Goal: Participate in discussion: Engage in conversation with other users on a specific topic

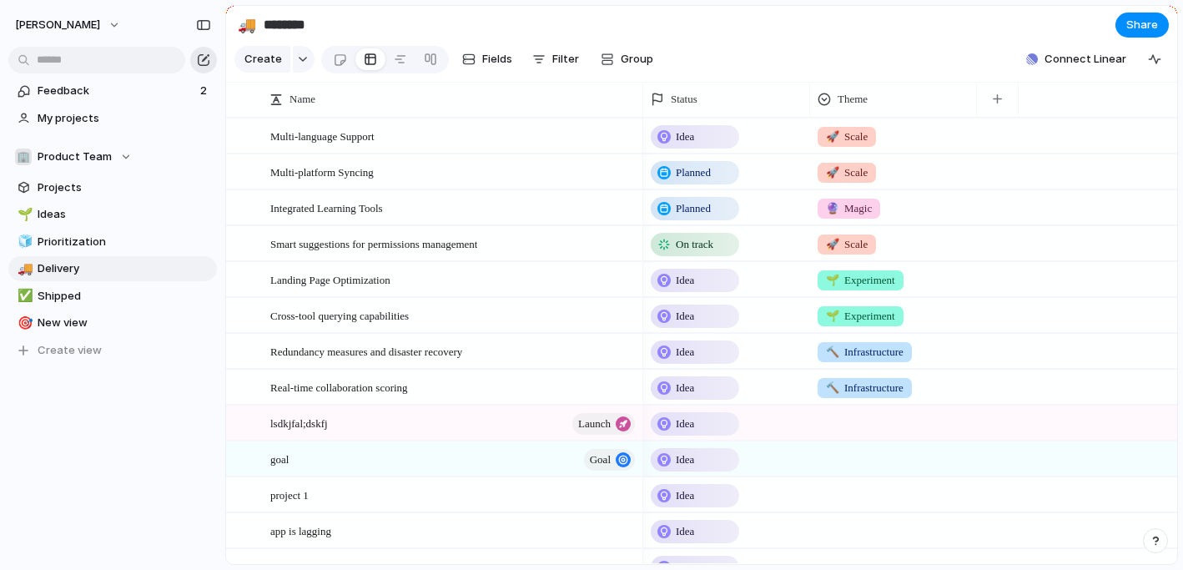
click at [203, 60] on div "button" at bounding box center [203, 59] width 13 height 13
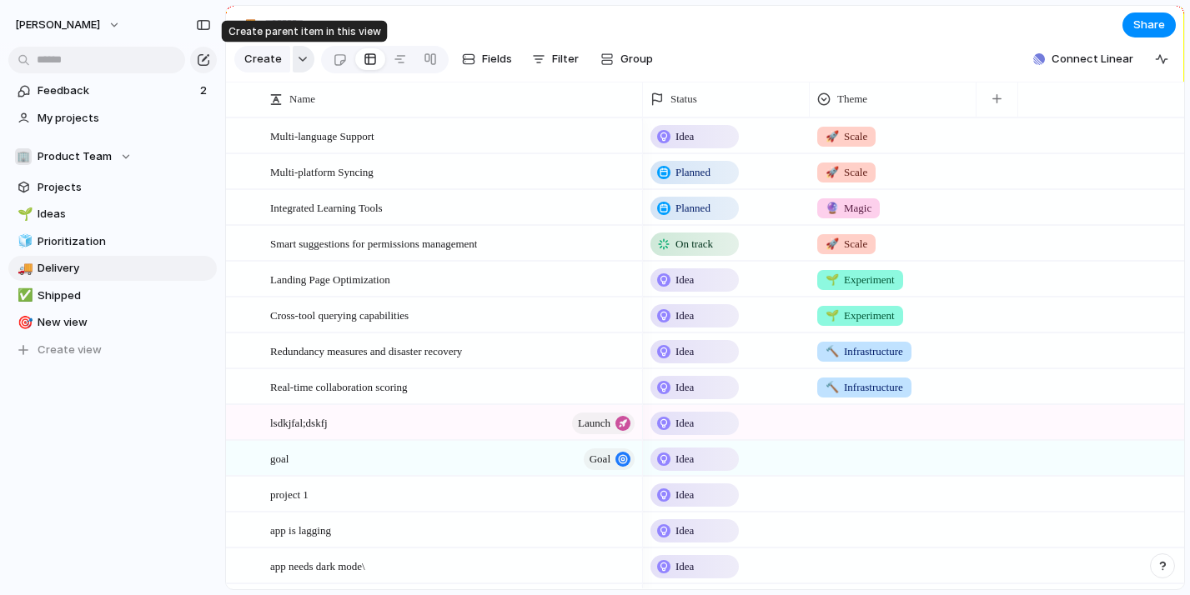
click at [303, 58] on div "button" at bounding box center [303, 59] width 12 height 7
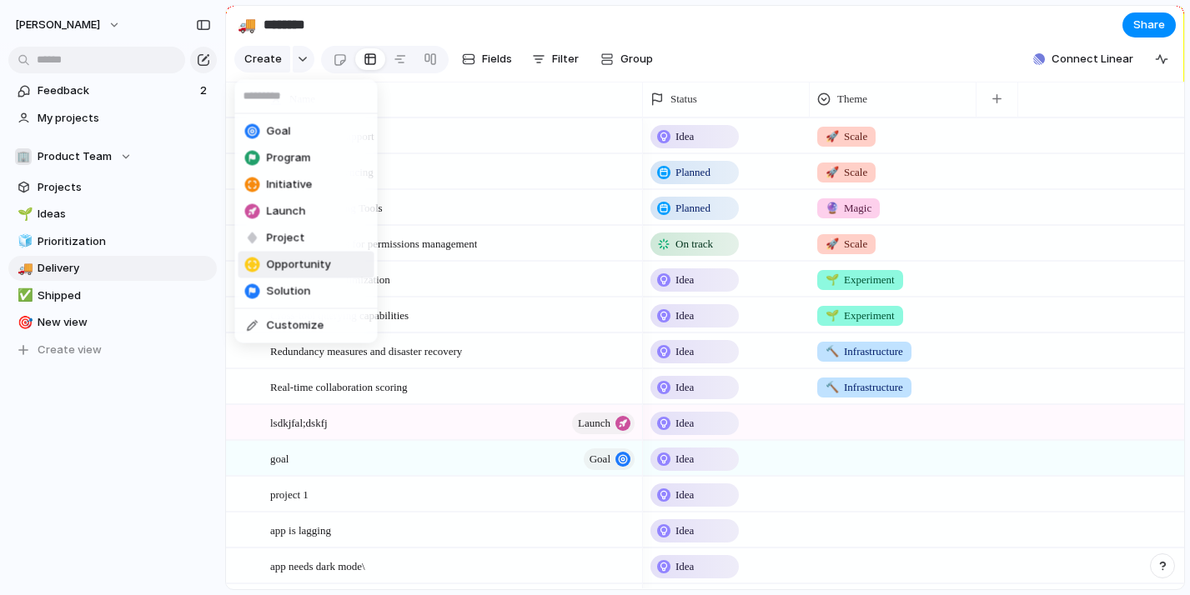
click at [304, 270] on span "Opportunity" at bounding box center [299, 265] width 64 height 17
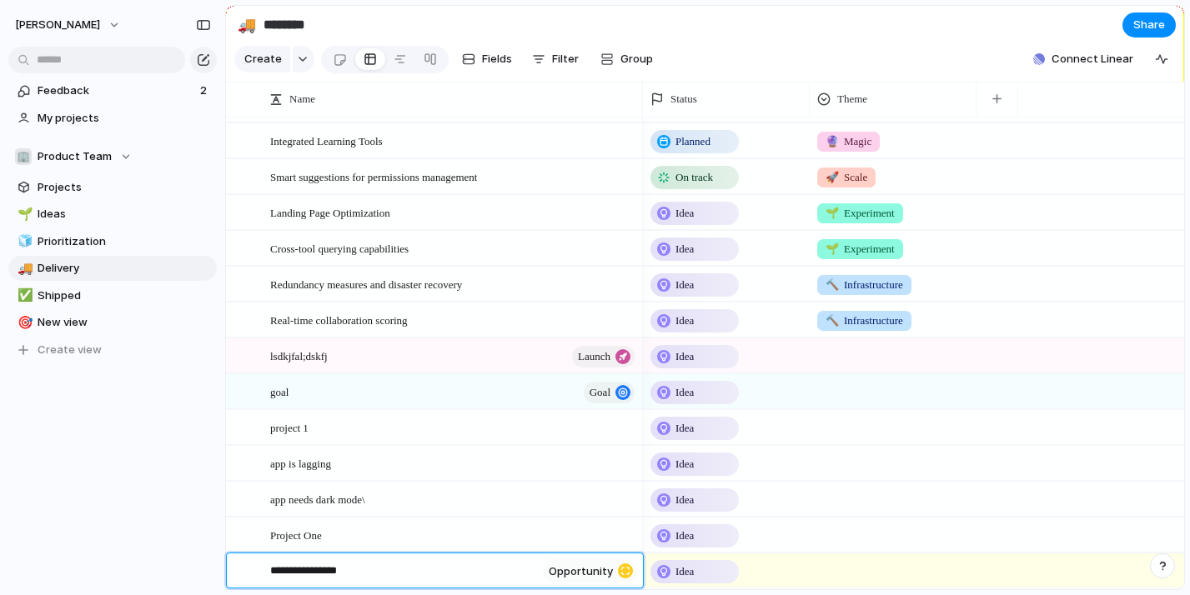
type textarea "**********"
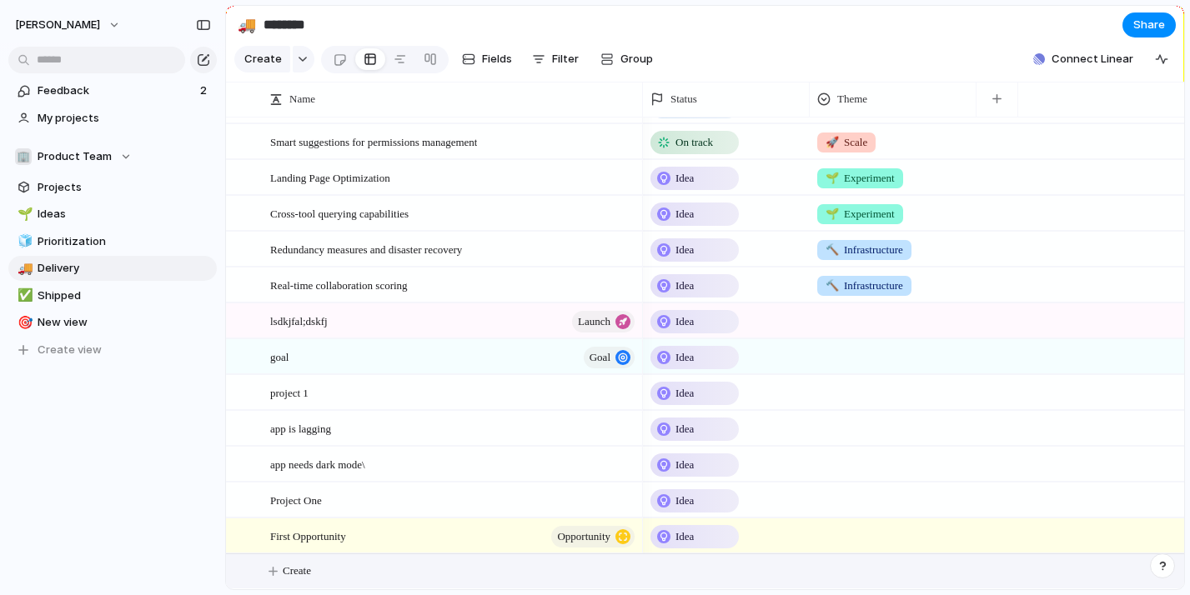
click at [411, 532] on div "First Opportunity Opportunity" at bounding box center [453, 537] width 367 height 34
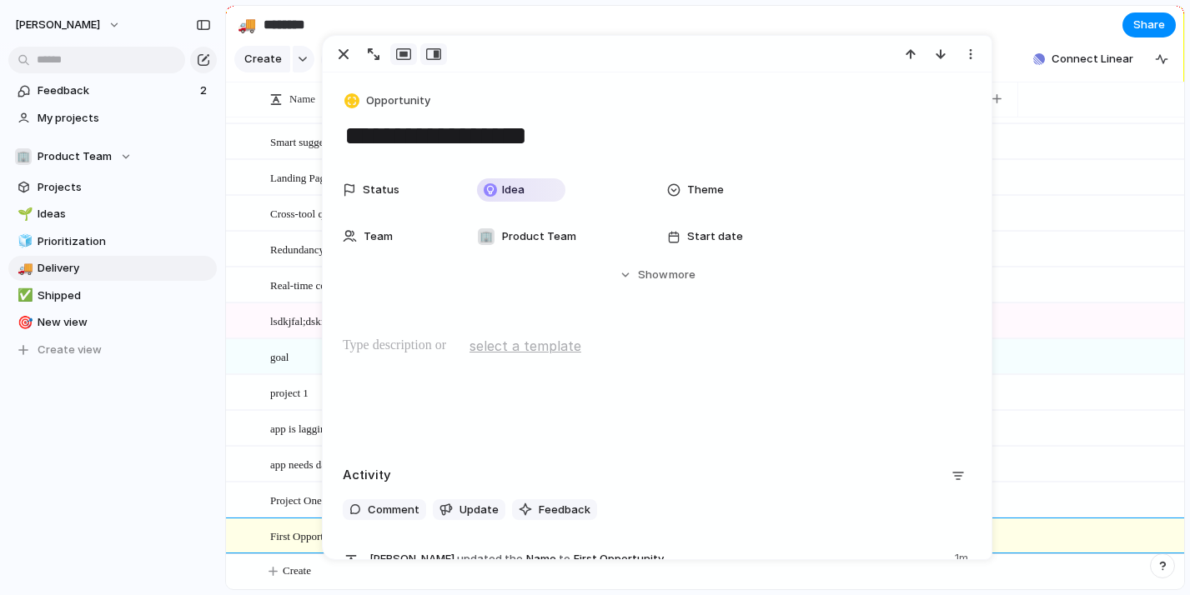
click at [435, 49] on div "button" at bounding box center [433, 54] width 15 height 13
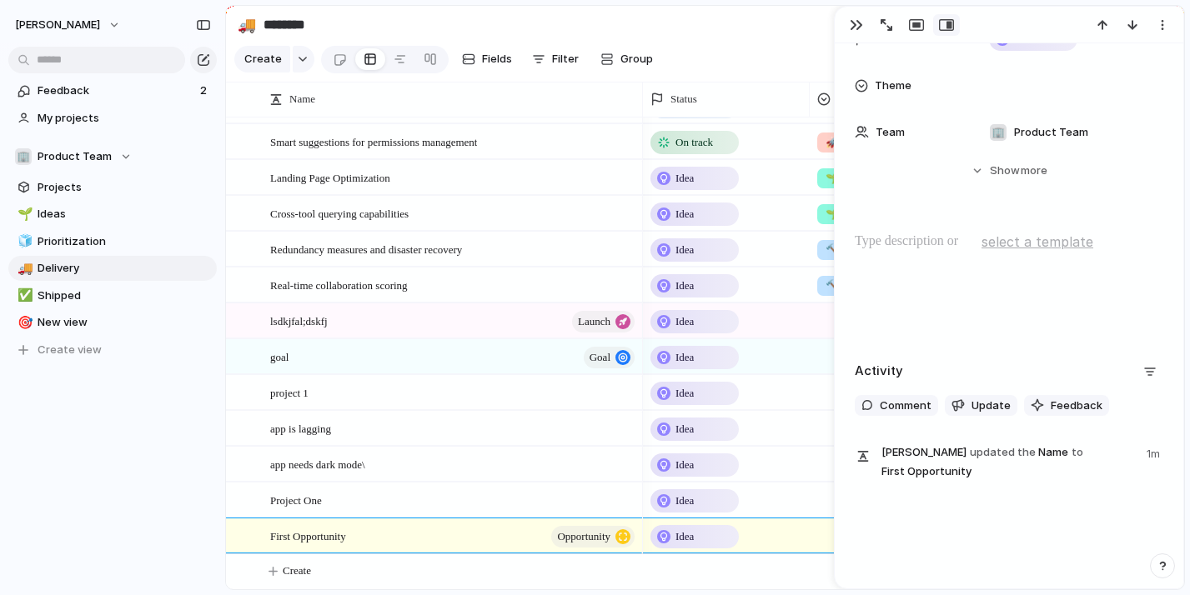
scroll to position [147, 0]
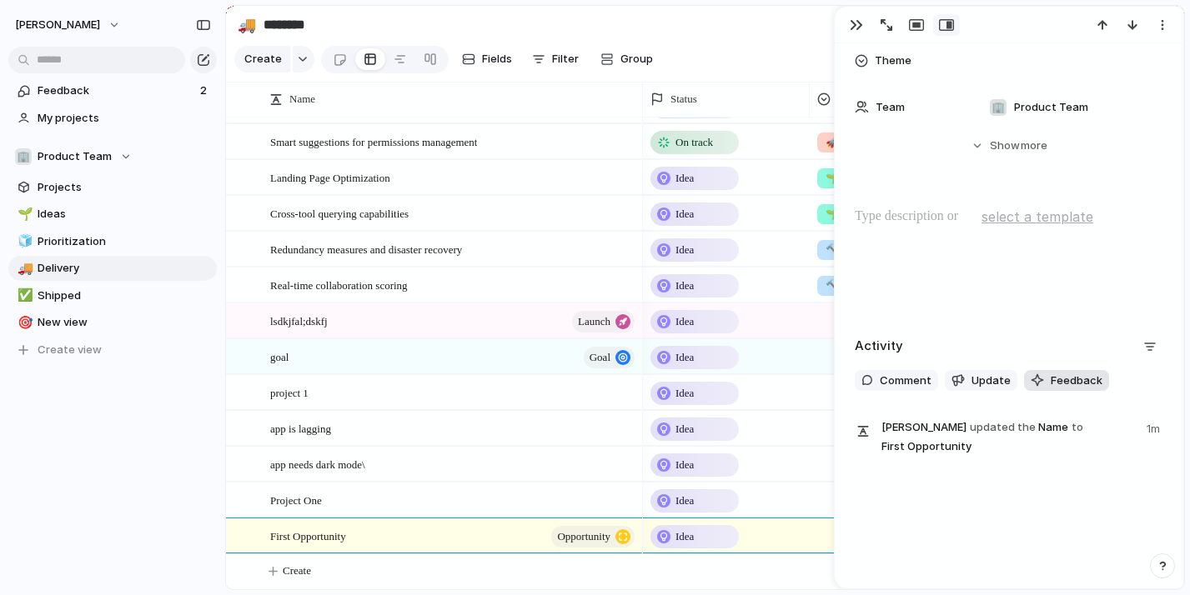
click at [1067, 386] on span "Feedback" at bounding box center [1077, 381] width 52 height 17
click at [743, 22] on section "🚚 ******** Share" at bounding box center [705, 25] width 958 height 38
click at [857, 28] on div "button" at bounding box center [856, 24] width 13 height 13
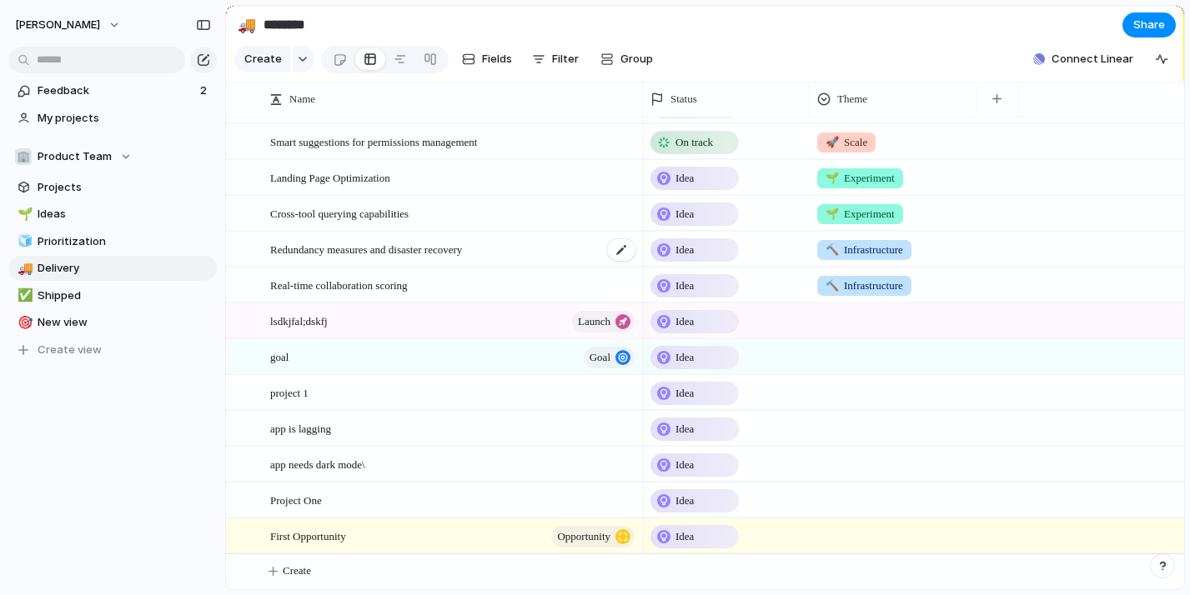
click at [545, 249] on div "Redundancy measures and disaster recovery" at bounding box center [453, 250] width 367 height 34
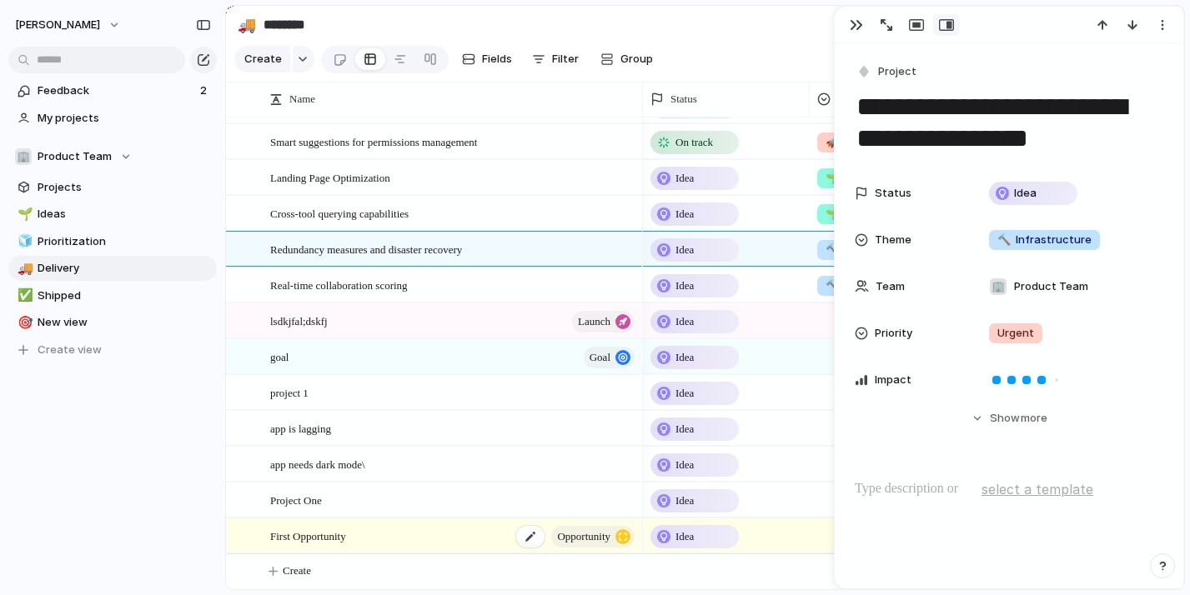
click at [397, 534] on div "First Opportunity Opportunity" at bounding box center [453, 537] width 367 height 34
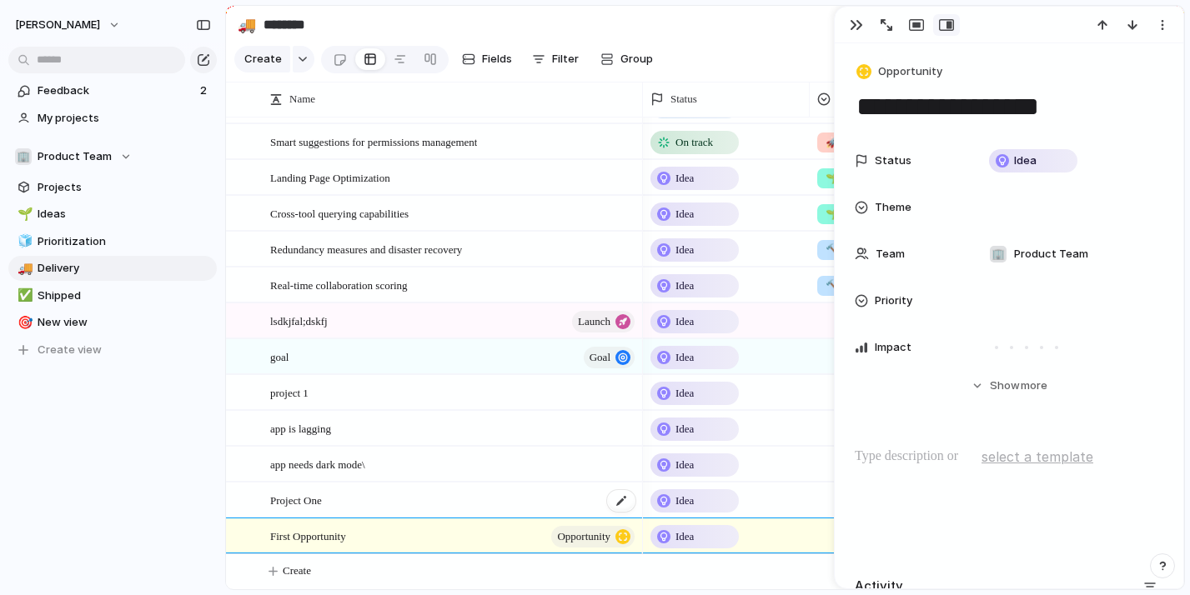
click at [375, 508] on div "Project One" at bounding box center [453, 501] width 367 height 34
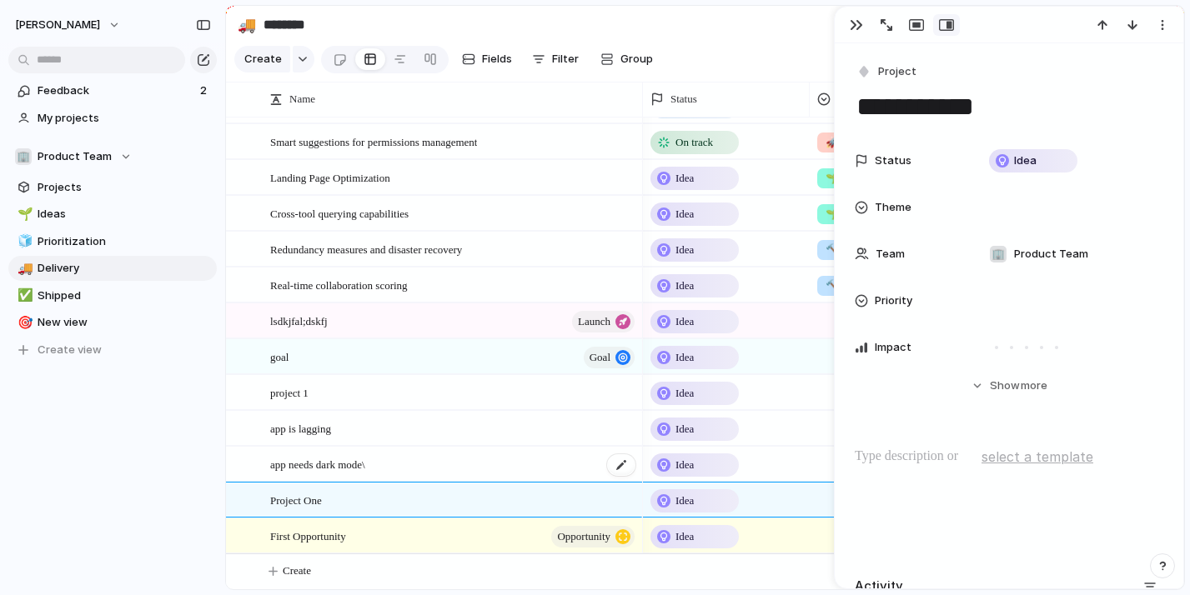
click at [440, 460] on div "app needs dark mode\" at bounding box center [453, 465] width 367 height 34
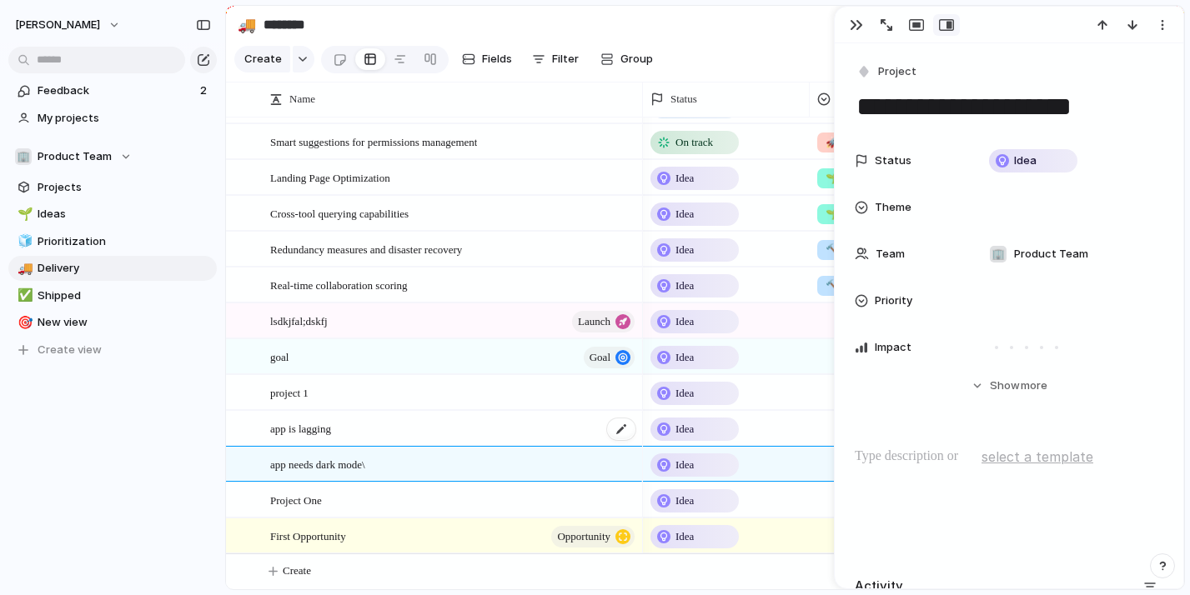
click at [411, 427] on div "app is lagging" at bounding box center [453, 429] width 367 height 34
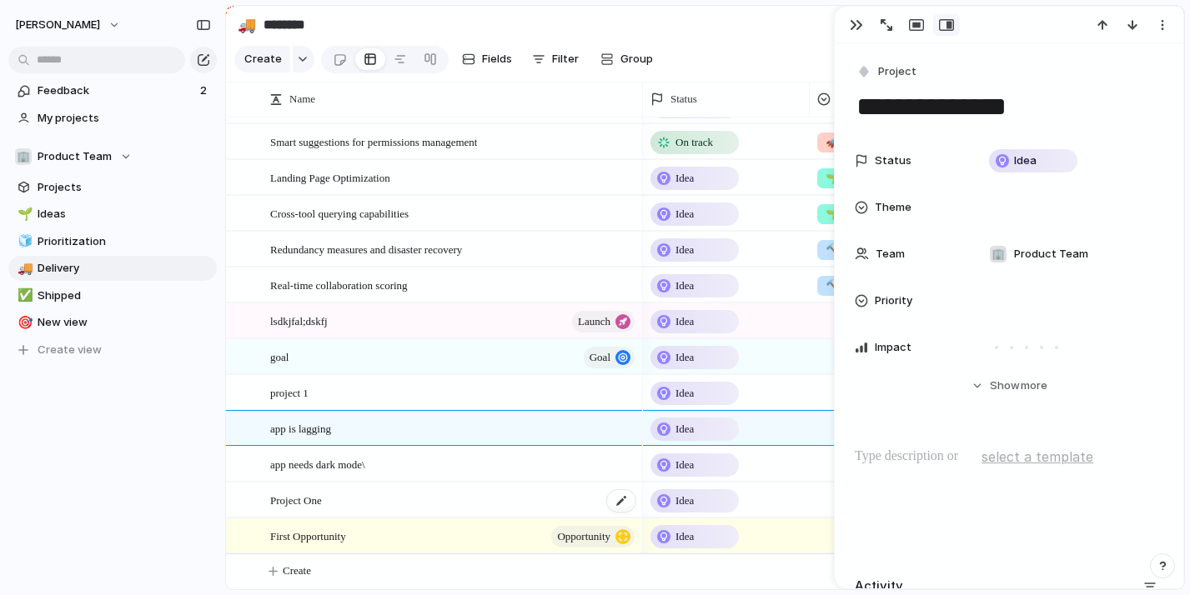
click at [365, 507] on div "Project One" at bounding box center [453, 501] width 367 height 34
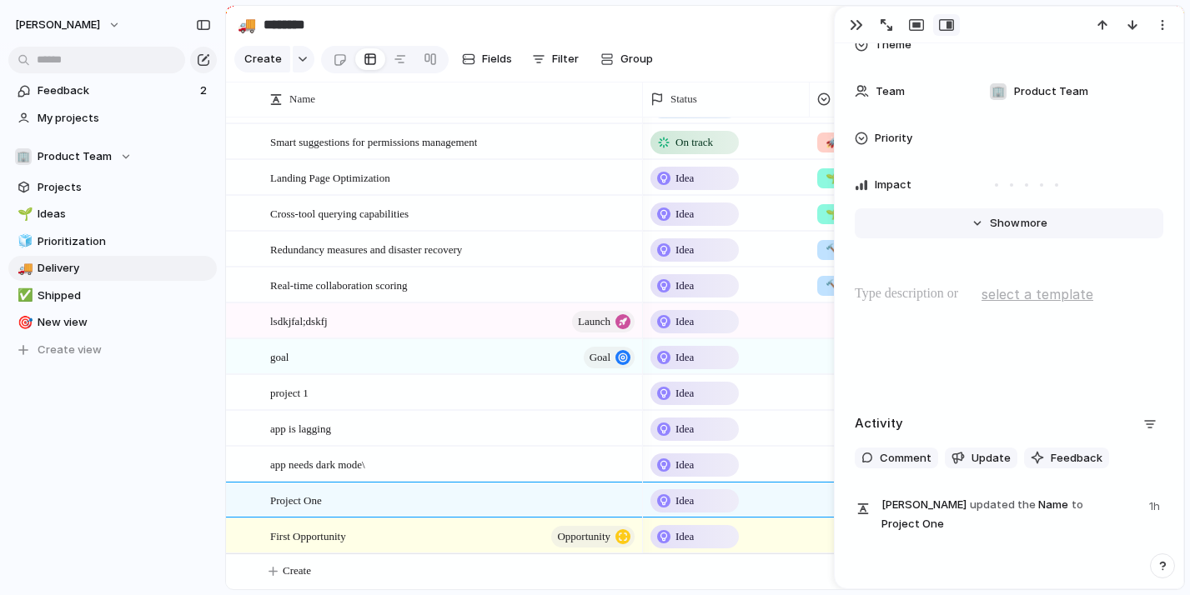
scroll to position [230, 0]
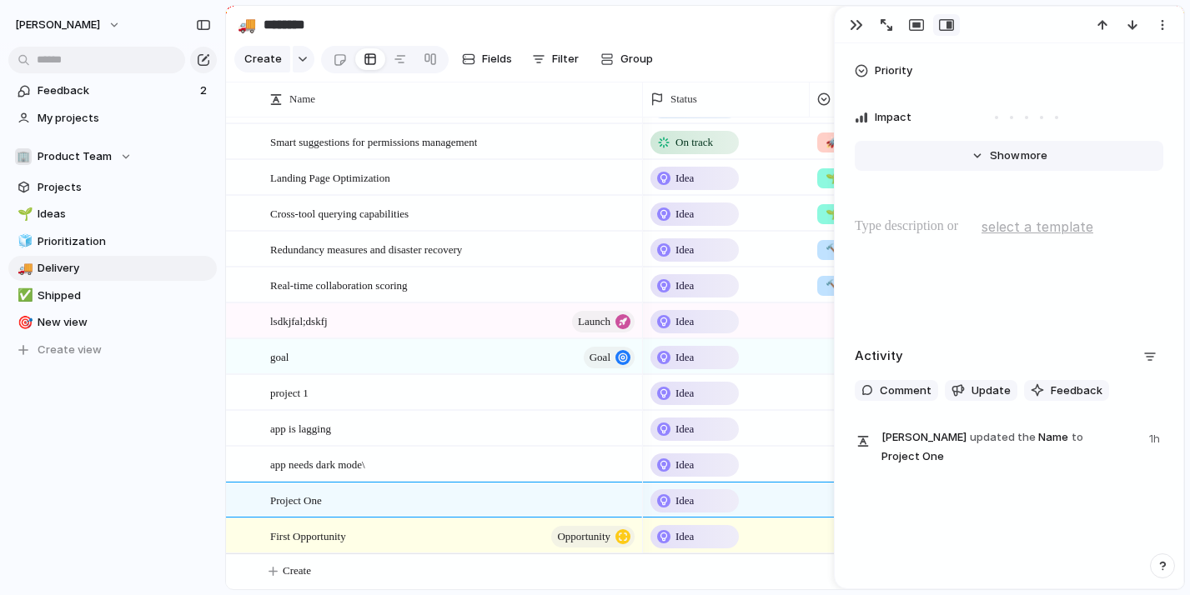
click at [1013, 150] on span "Show" at bounding box center [1005, 156] width 30 height 17
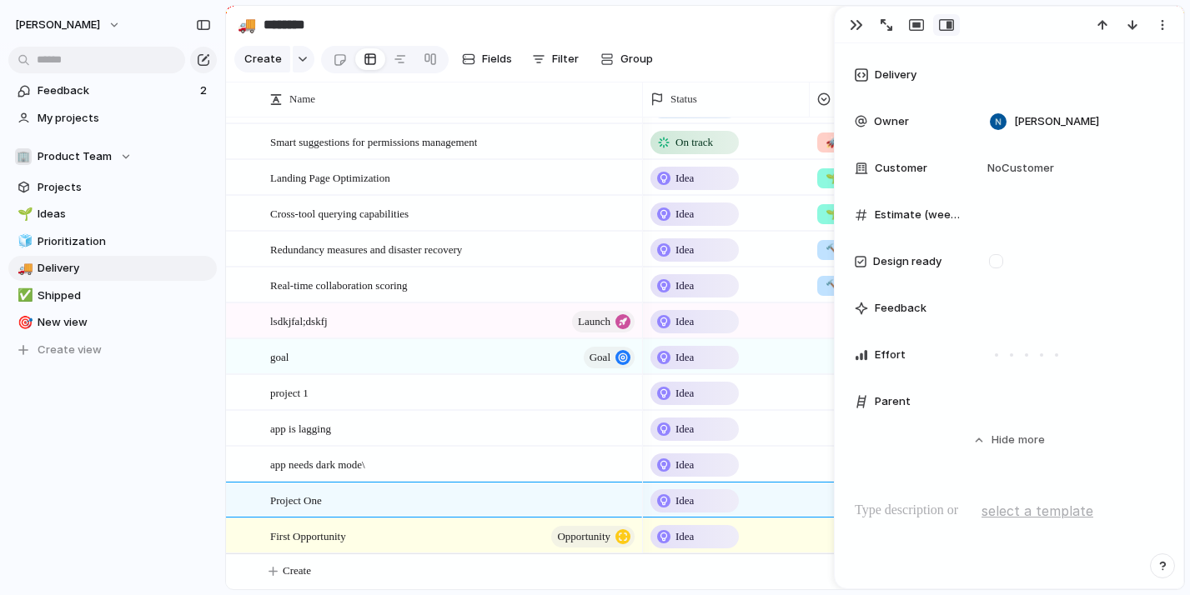
scroll to position [554, 0]
click at [905, 403] on span "Parent" at bounding box center [893, 401] width 36 height 17
click at [463, 542] on div "First Opportunity Opportunity" at bounding box center [453, 537] width 367 height 34
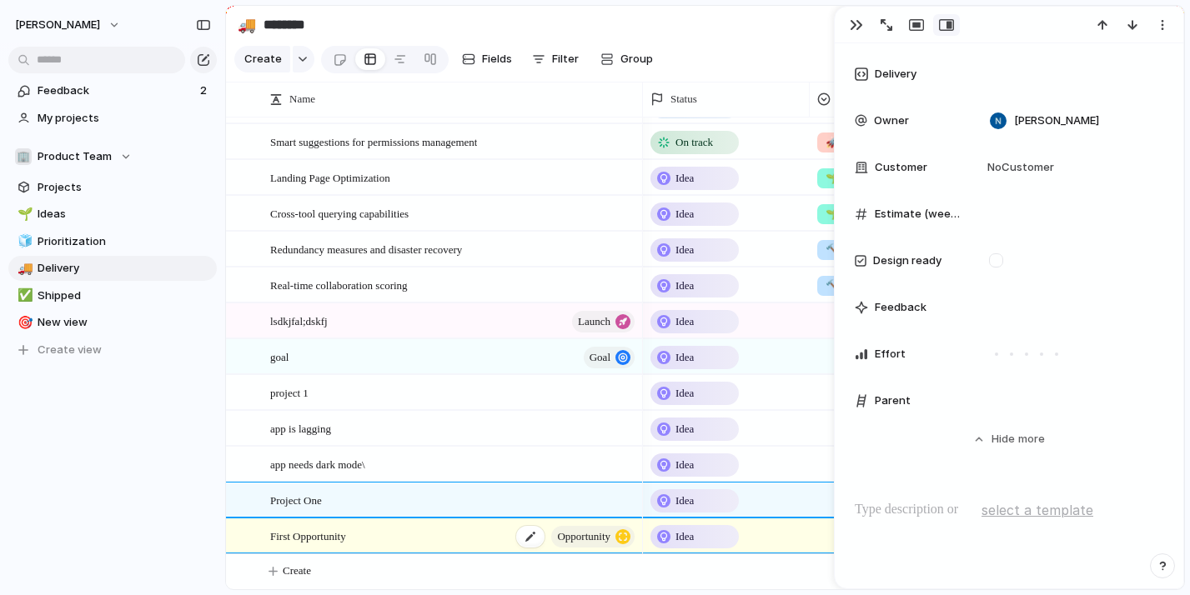
type textarea "**********"
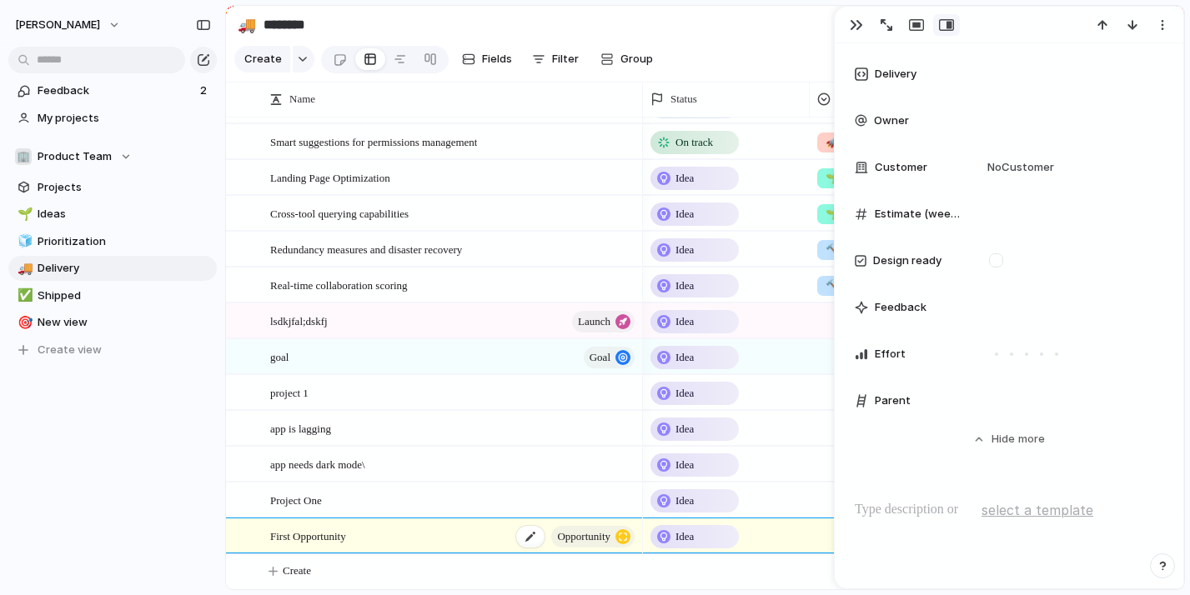
click at [463, 542] on div "First Opportunity Opportunity" at bounding box center [453, 537] width 367 height 34
click at [463, 541] on div "First Opportunity Opportunity" at bounding box center [453, 537] width 367 height 34
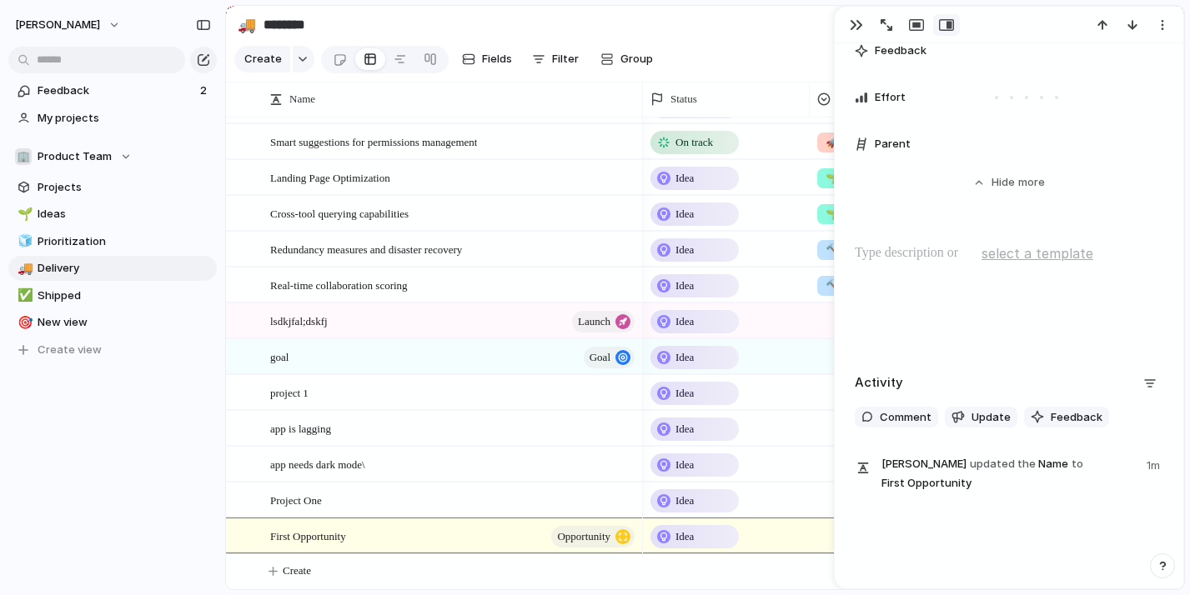
scroll to position [847, 0]
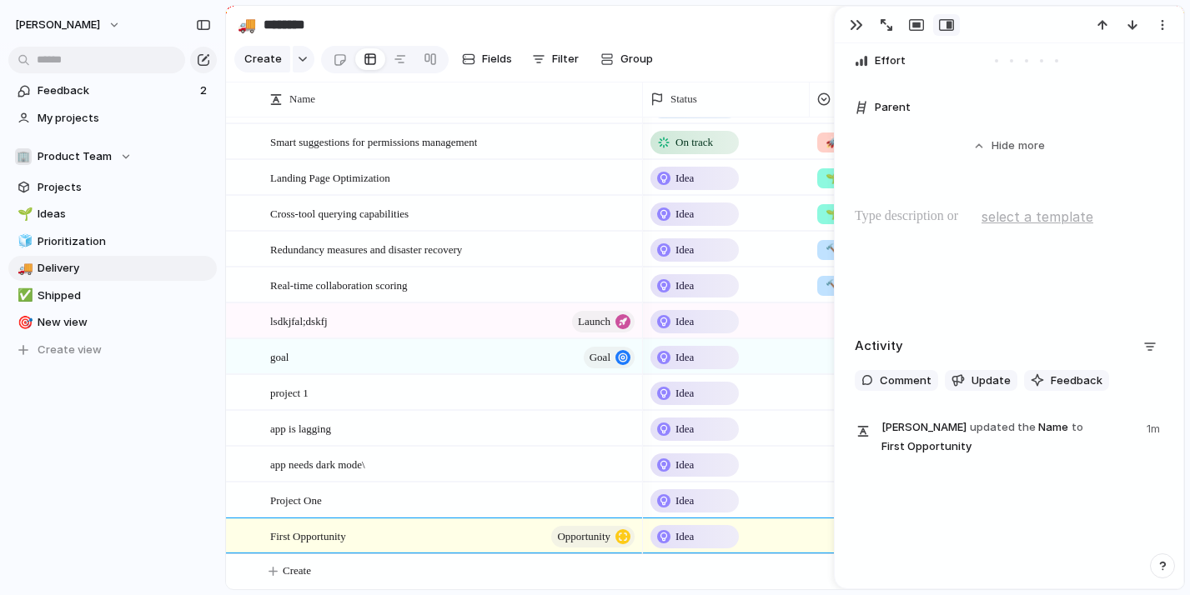
click at [891, 104] on span "Parent" at bounding box center [893, 107] width 36 height 17
click at [912, 104] on div "Parent" at bounding box center [908, 107] width 107 height 17
click at [873, 103] on div "Parent" at bounding box center [908, 107] width 107 height 17
click at [861, 107] on div at bounding box center [861, 107] width 13 height 13
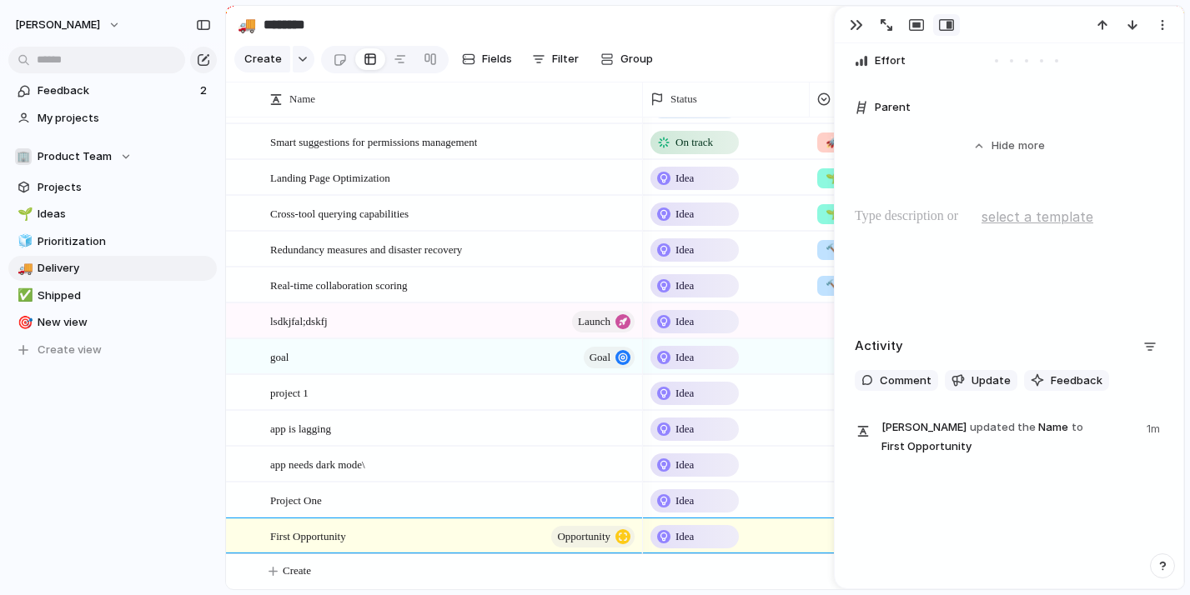
click at [940, 115] on div "Parent" at bounding box center [1009, 107] width 309 height 33
click at [885, 34] on button "button" at bounding box center [886, 25] width 27 height 22
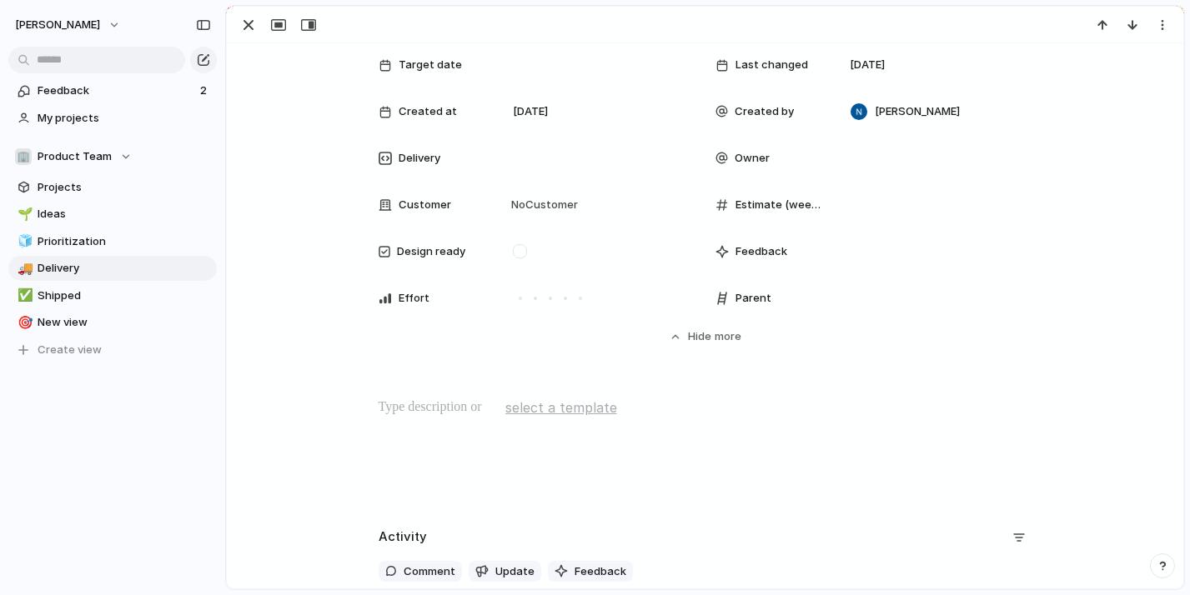
scroll to position [242, 0]
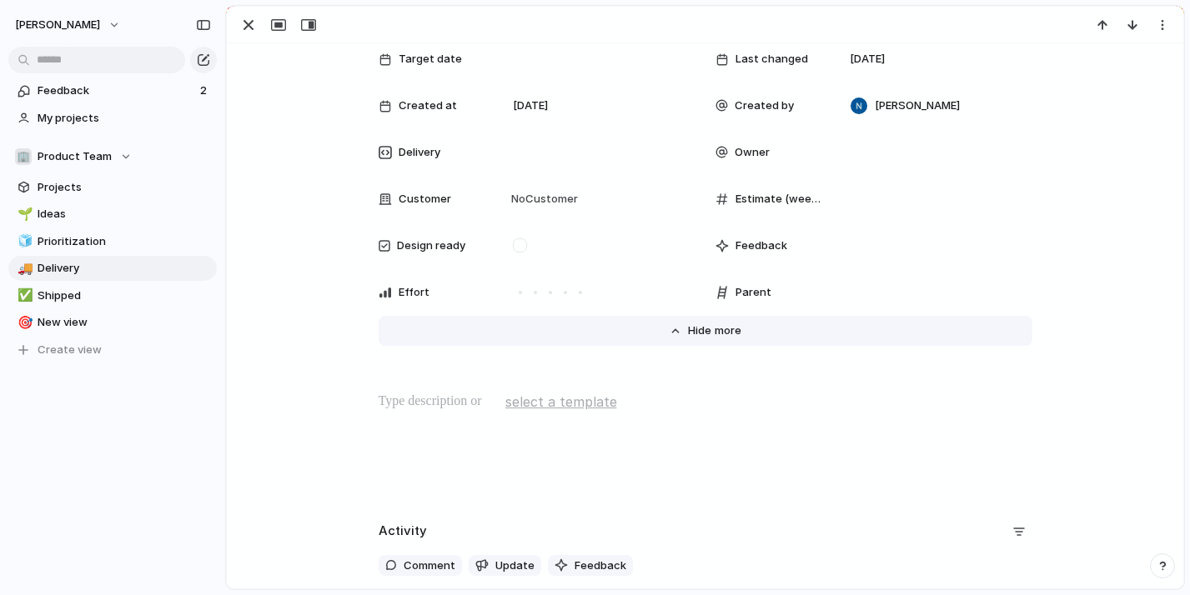
click at [697, 329] on span "Show" at bounding box center [703, 331] width 30 height 17
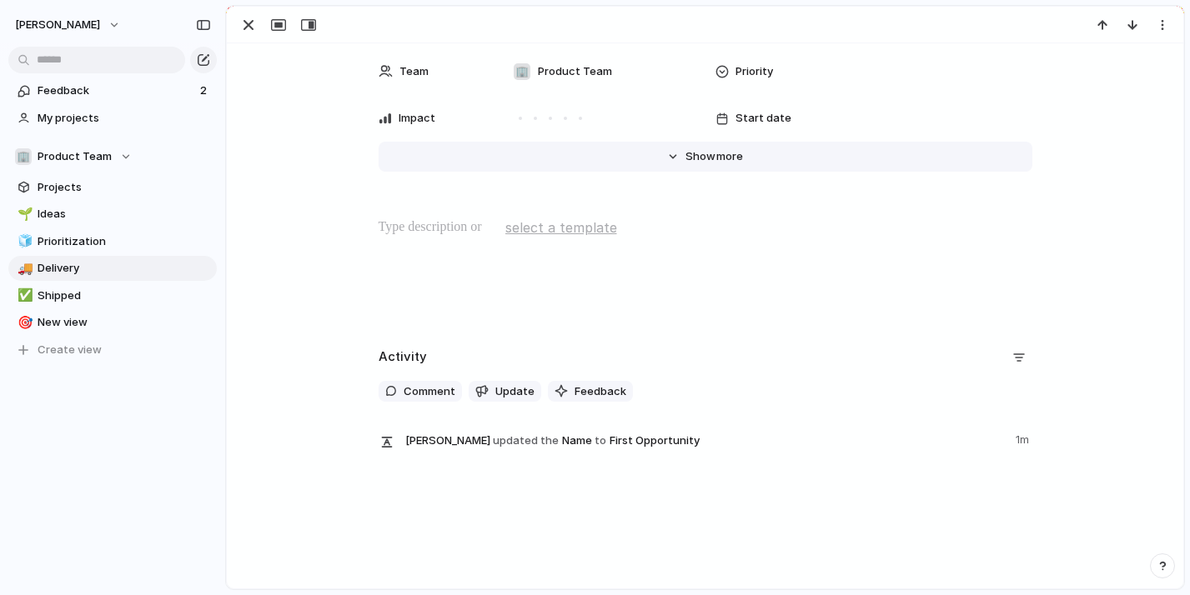
scroll to position [137, 0]
click at [702, 159] on span "Show" at bounding box center [701, 156] width 30 height 17
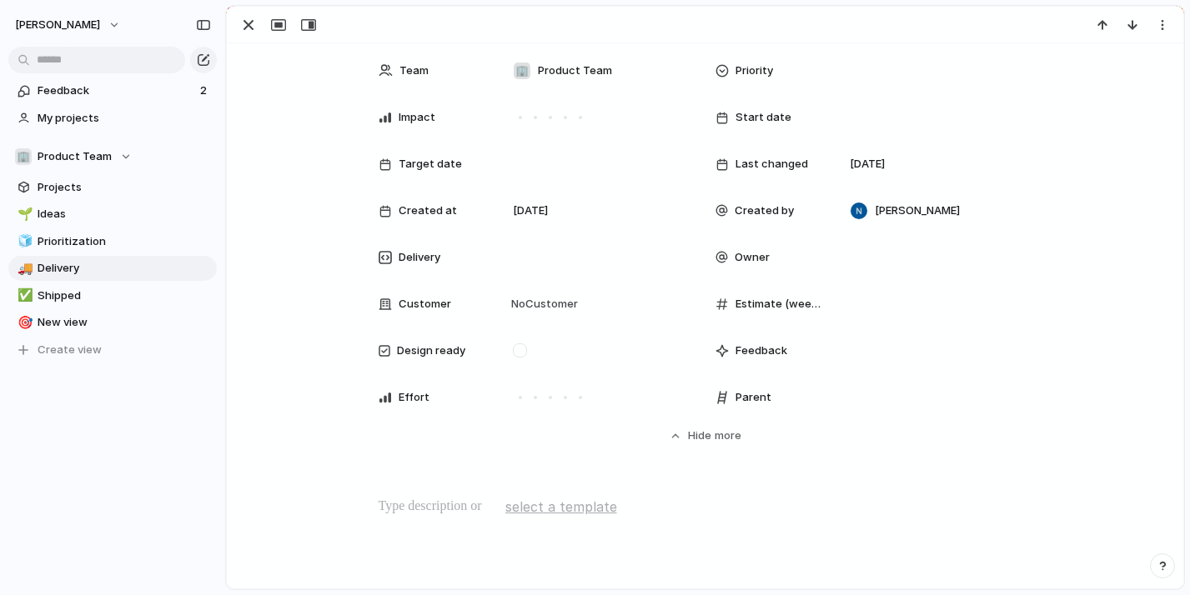
click at [767, 399] on span "Parent" at bounding box center [754, 397] width 36 height 17
click at [806, 397] on div "Parent" at bounding box center [769, 397] width 107 height 17
click at [773, 351] on span "Feedback" at bounding box center [762, 351] width 52 height 17
click at [761, 304] on span "Estimate (weeks)" at bounding box center [779, 304] width 87 height 17
click at [757, 347] on span "Feedback" at bounding box center [762, 351] width 52 height 17
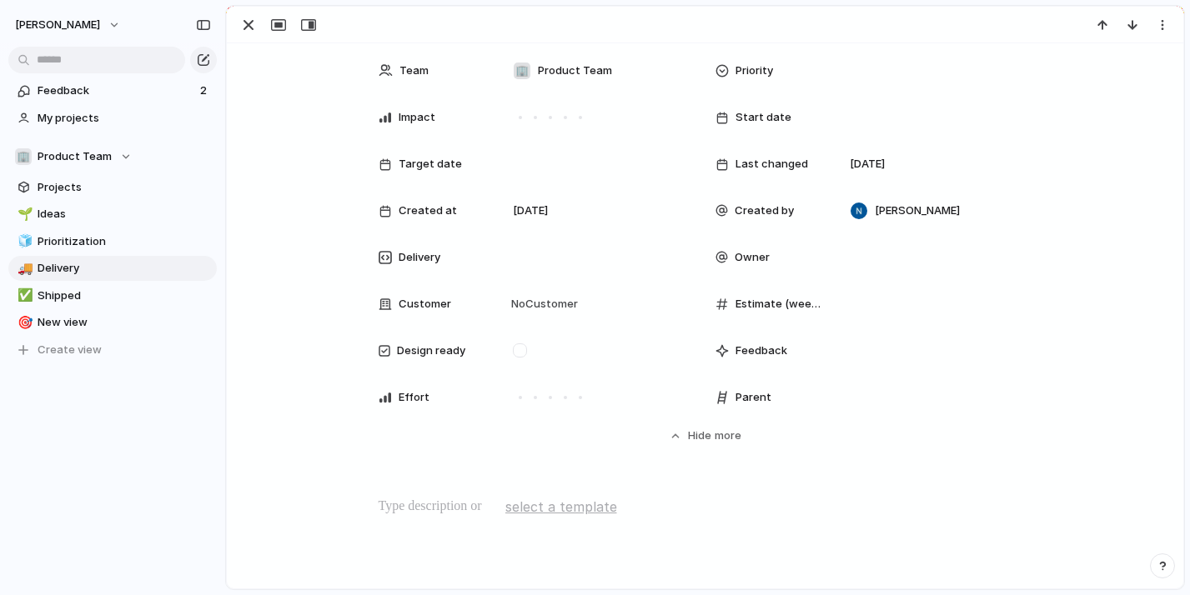
click at [770, 301] on span "Estimate (weeks)" at bounding box center [779, 304] width 87 height 17
click at [759, 349] on span "Feedback" at bounding box center [762, 351] width 52 height 17
click at [753, 404] on span "Parent" at bounding box center [754, 397] width 36 height 17
click at [755, 401] on span "Parent" at bounding box center [754, 397] width 36 height 17
click at [427, 384] on div "Effort" at bounding box center [537, 397] width 317 height 33
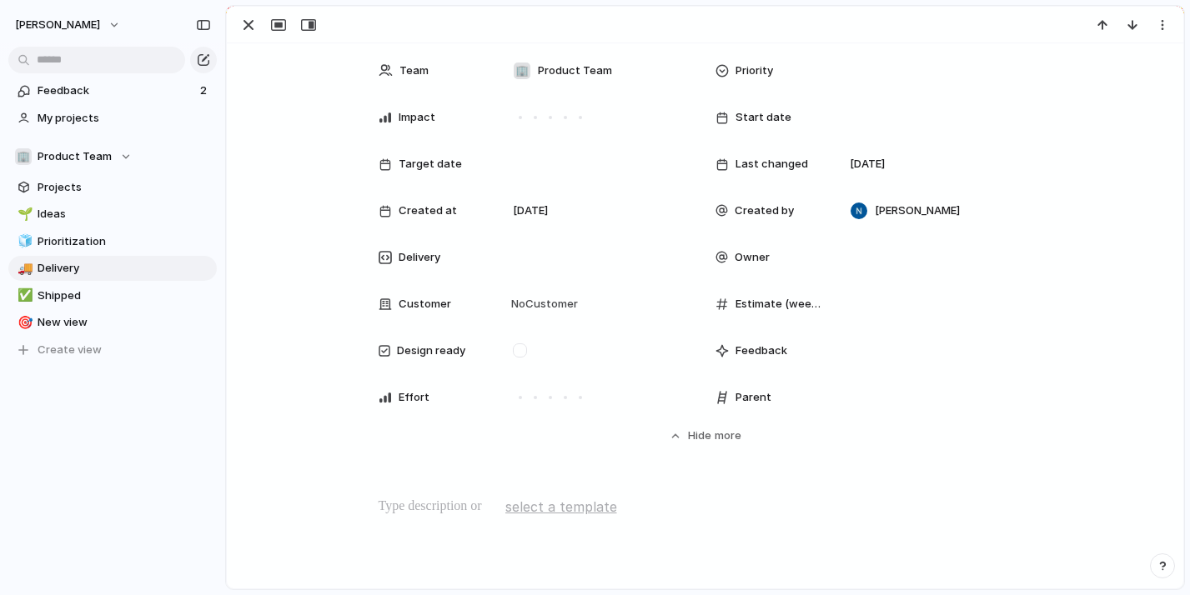
click at [436, 347] on span "Design ready" at bounding box center [431, 351] width 68 height 17
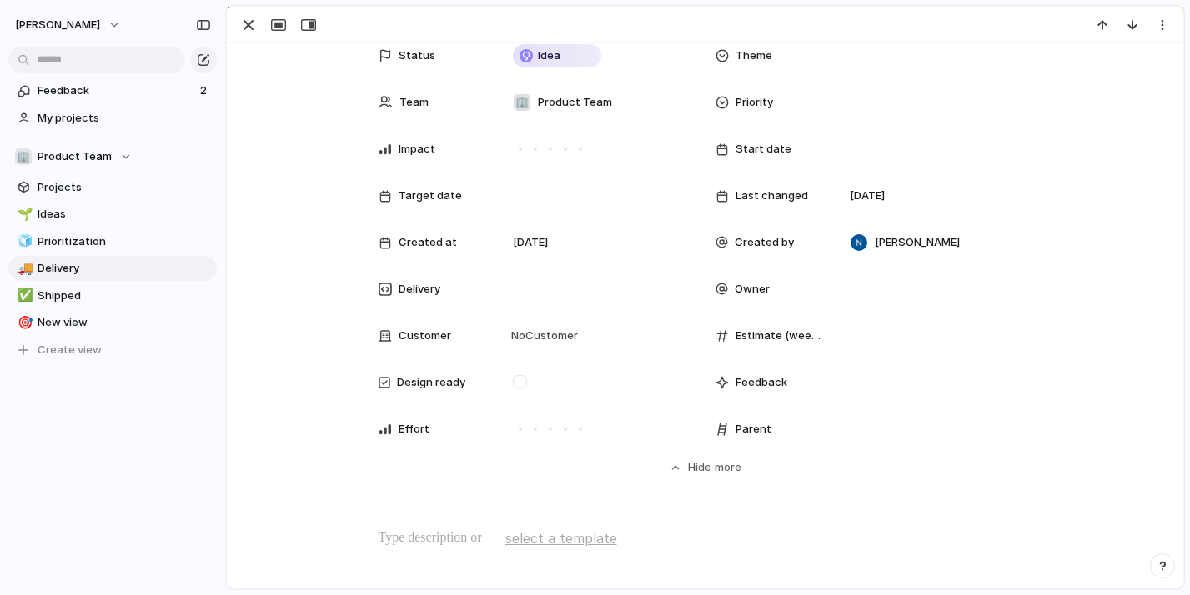
scroll to position [0, 0]
